Goal: Transaction & Acquisition: Purchase product/service

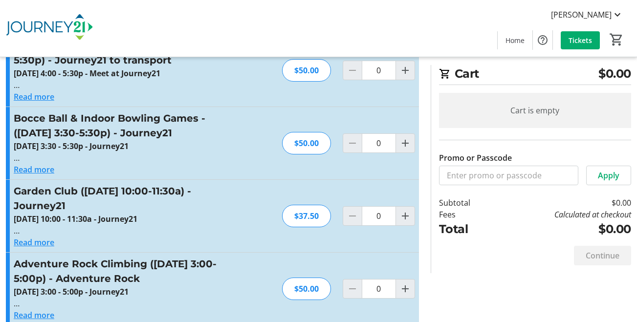
scroll to position [782, 0]
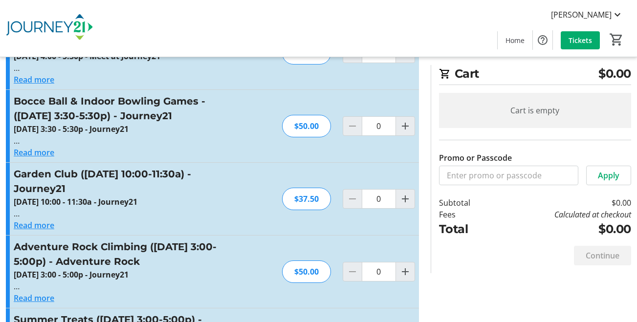
click at [48, 219] on button "Read more" at bounding box center [34, 225] width 41 height 12
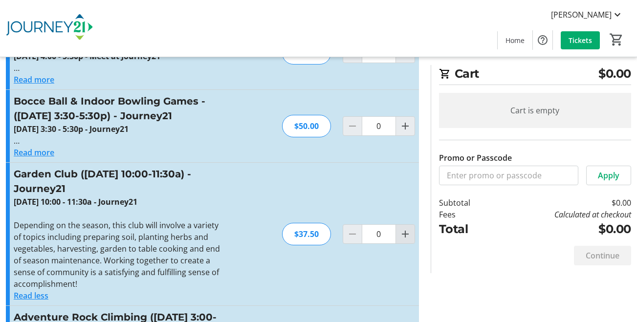
click at [404, 228] on mat-icon "Increment by one" at bounding box center [405, 234] width 12 height 12
type input "1"
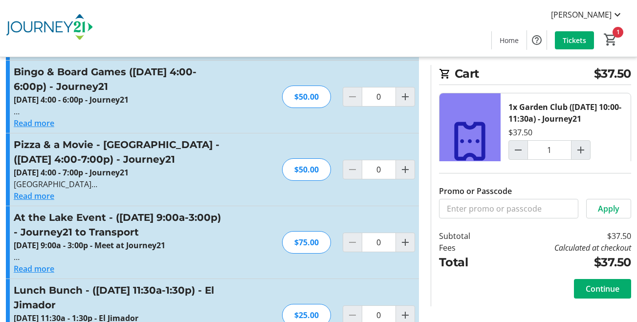
scroll to position [1222, 0]
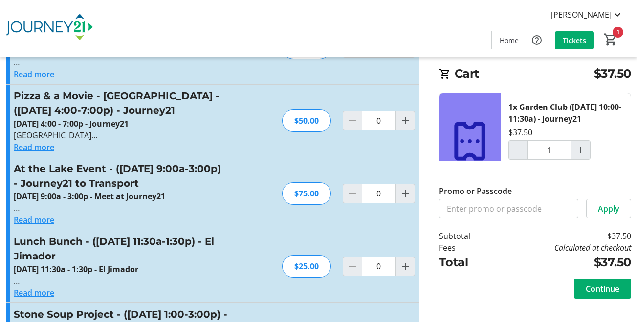
click at [46, 214] on button "Read more" at bounding box center [34, 220] width 41 height 12
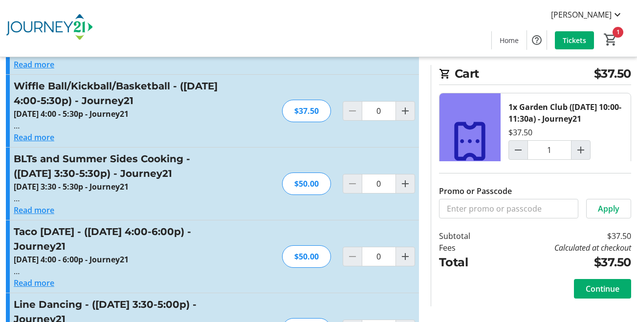
scroll to position [1760, 0]
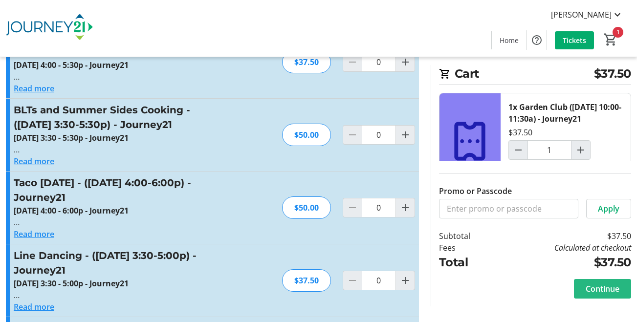
click at [593, 286] on span "Continue" at bounding box center [603, 289] width 34 height 12
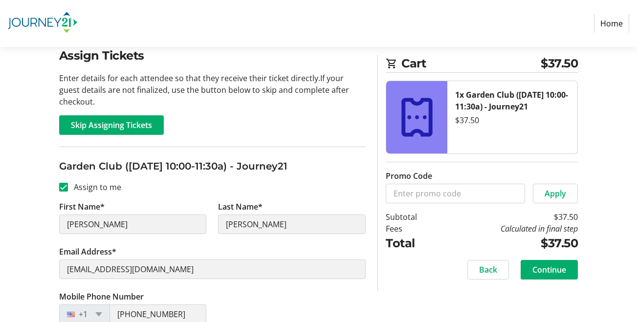
scroll to position [128, 0]
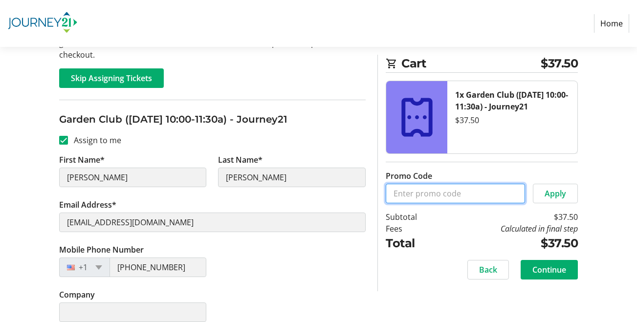
click at [392, 192] on input "Promo Code" at bounding box center [455, 194] width 139 height 20
type input "CLTS"
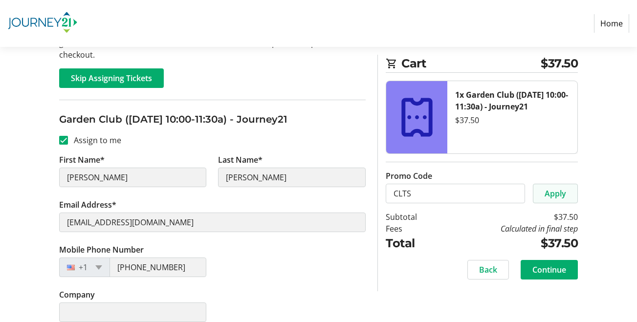
click at [554, 191] on span "Apply" at bounding box center [555, 194] width 22 height 12
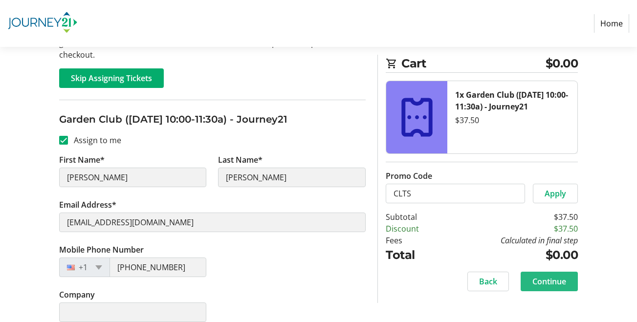
click at [547, 281] on span "Continue" at bounding box center [549, 282] width 34 height 12
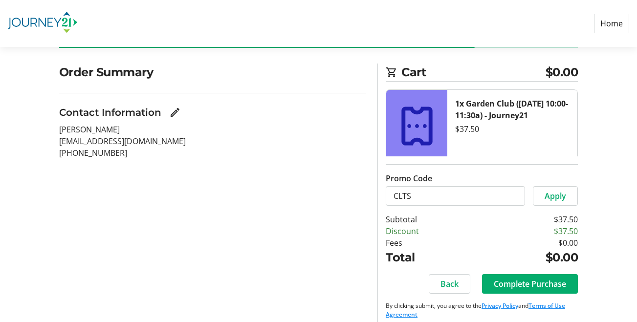
scroll to position [73, 0]
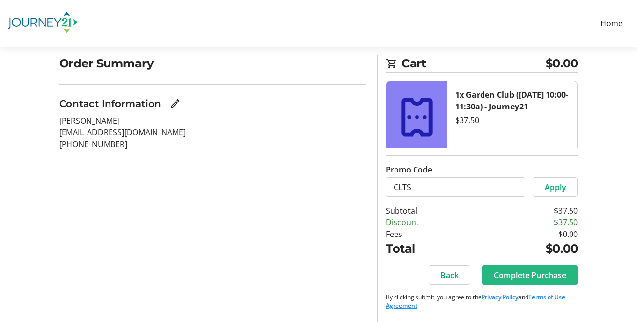
click at [524, 274] on span "Complete Purchase" at bounding box center [530, 275] width 72 height 12
